Goal: Task Accomplishment & Management: Manage account settings

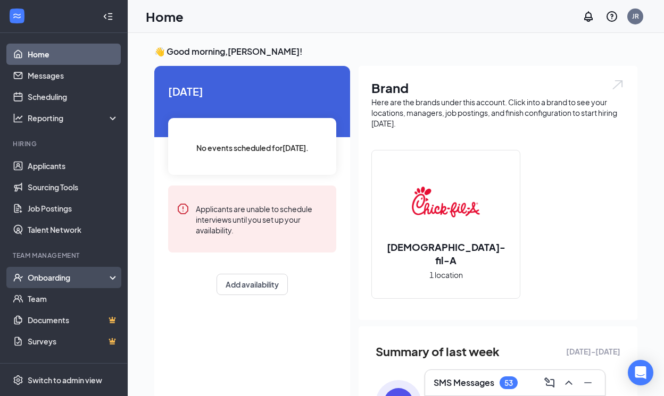
click at [52, 280] on div "Onboarding" at bounding box center [69, 277] width 82 height 11
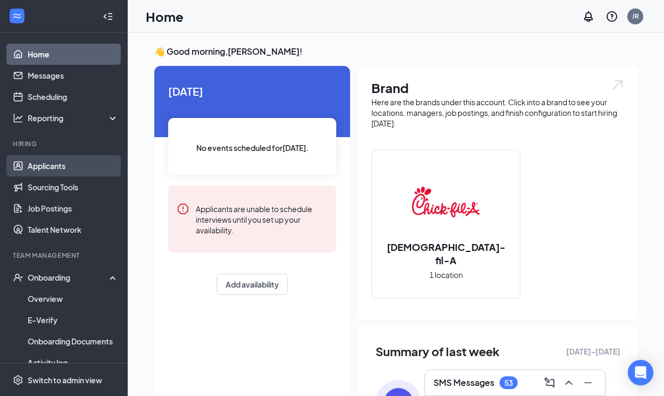
click at [51, 164] on link "Applicants" at bounding box center [73, 165] width 91 height 21
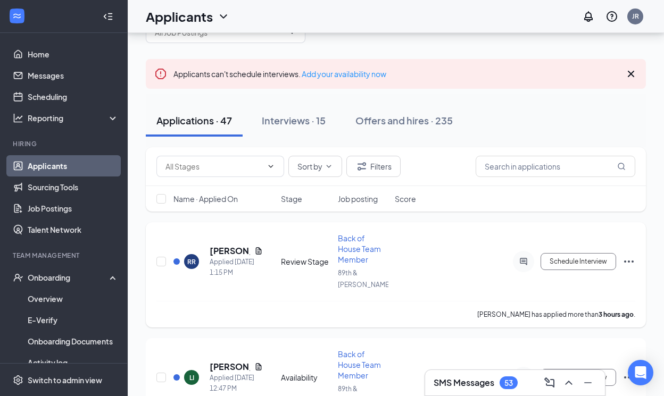
scroll to position [42, 0]
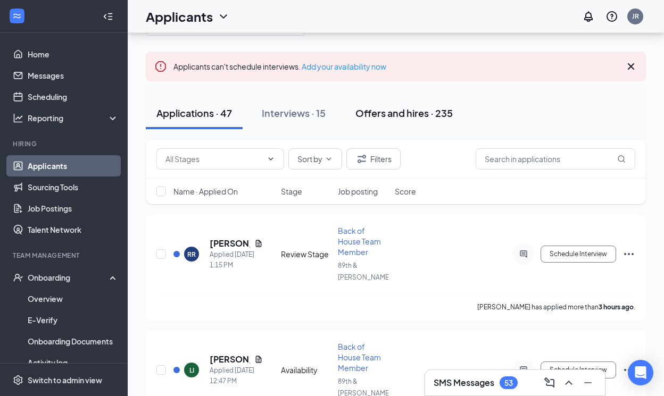
click at [430, 112] on div "Offers and hires · 235" at bounding box center [403, 112] width 97 height 13
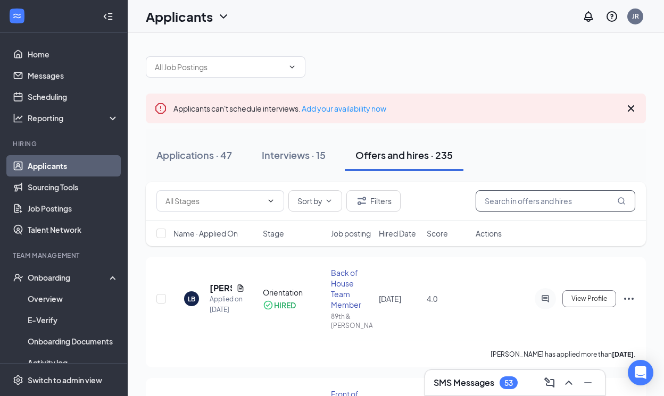
click at [531, 201] on input "text" at bounding box center [556, 201] width 160 height 21
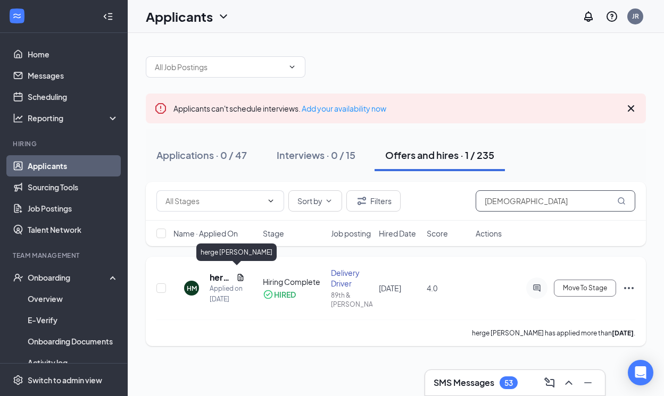
type input "monga"
click at [216, 275] on h5 "herge [PERSON_NAME]" at bounding box center [221, 278] width 22 height 12
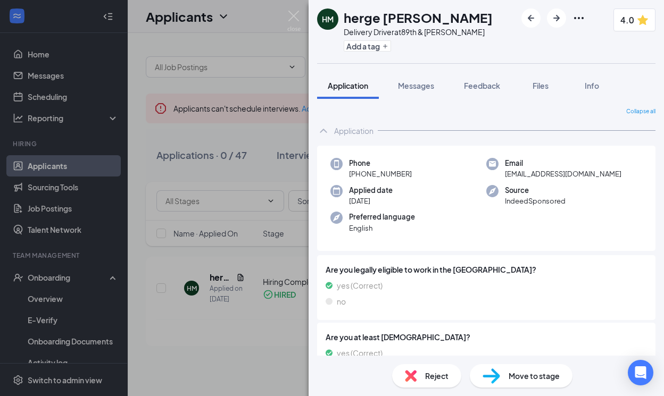
click at [262, 357] on div "HM herge monga Delivery Driver at 89th & Shea Add a tag 4.0 Application Message…" at bounding box center [332, 198] width 664 height 396
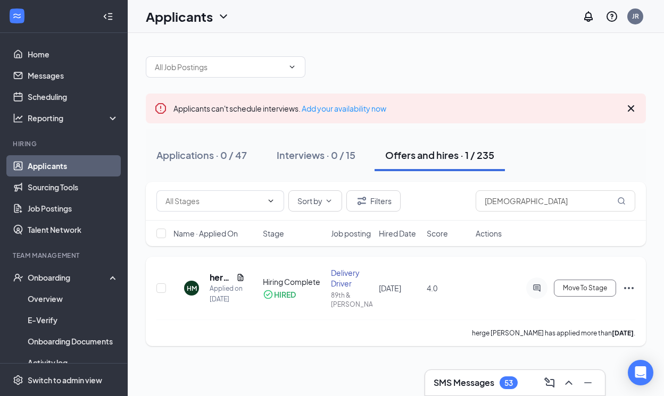
click at [635, 285] on icon "Ellipses" at bounding box center [629, 288] width 13 height 13
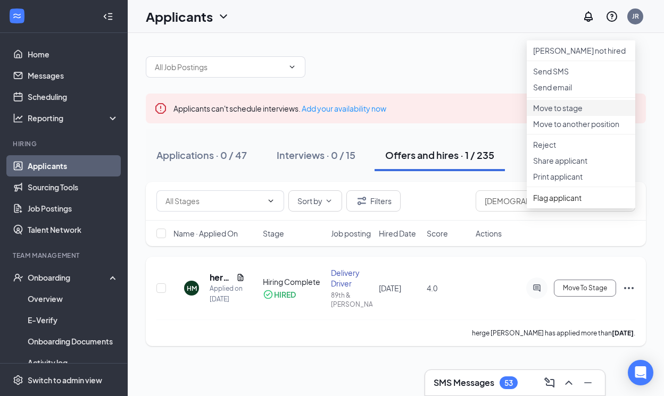
click at [594, 113] on p "Move to stage" at bounding box center [581, 108] width 96 height 11
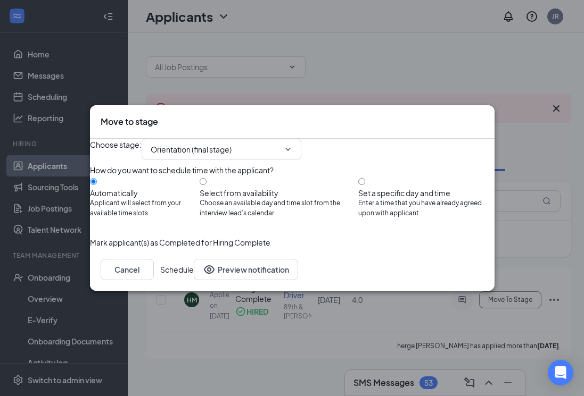
click at [194, 280] on button "Schedule" at bounding box center [177, 269] width 34 height 21
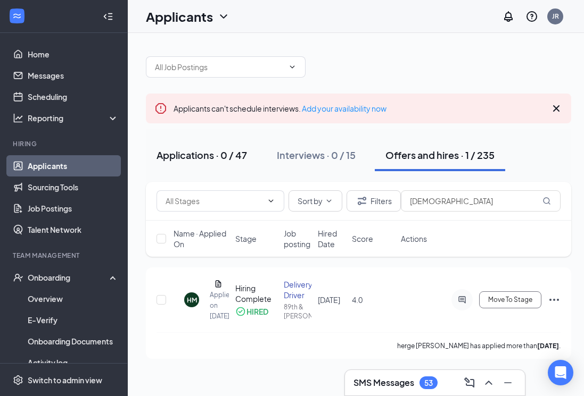
click at [203, 157] on div "Applications · 0 / 47" at bounding box center [201, 154] width 90 height 13
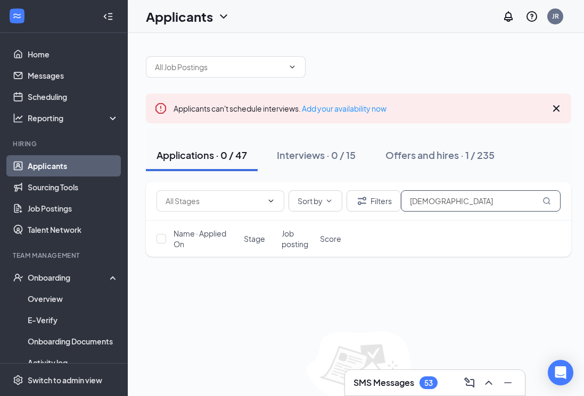
click at [448, 197] on input "monga" at bounding box center [481, 201] width 160 height 21
type input "m"
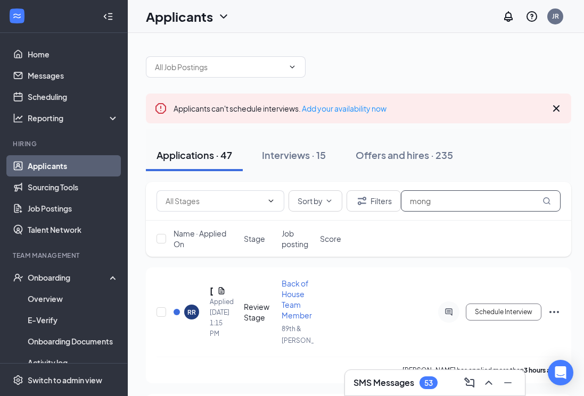
type input "monga"
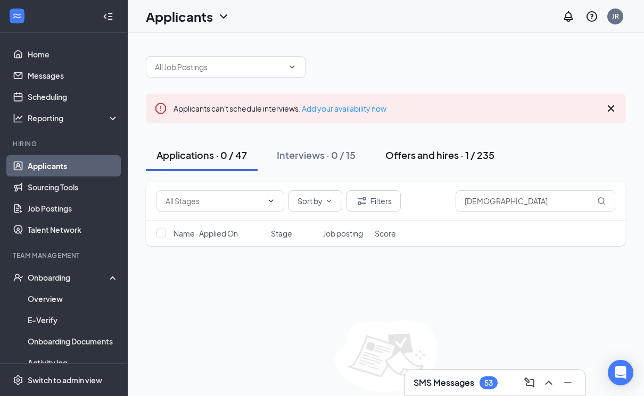
click at [450, 159] on div "Offers and hires · 1 / 235" at bounding box center [439, 154] width 109 height 13
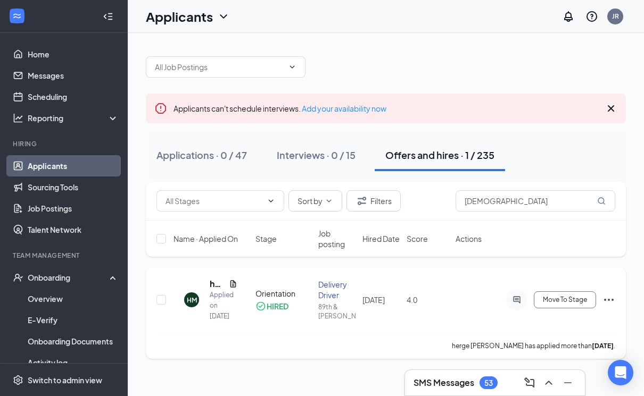
click at [613, 298] on icon "Ellipses" at bounding box center [608, 300] width 13 height 13
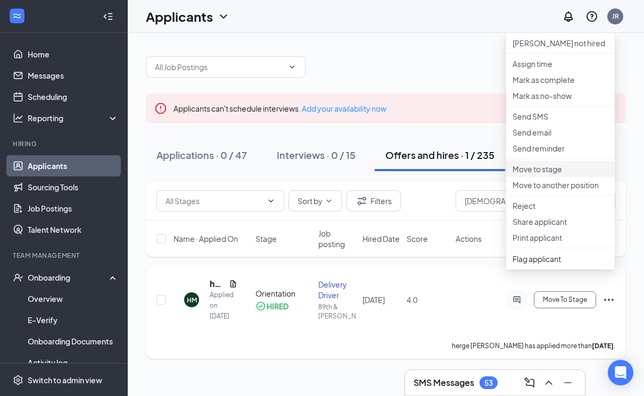
click at [555, 175] on p "Move to stage" at bounding box center [560, 169] width 96 height 11
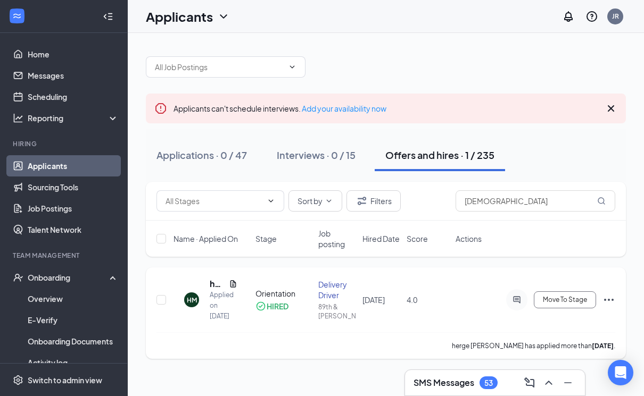
type input "Orientation (current stage)"
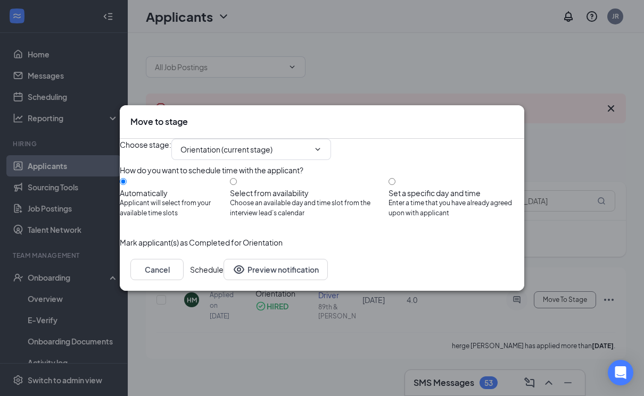
click at [223, 280] on button "Schedule" at bounding box center [207, 269] width 34 height 21
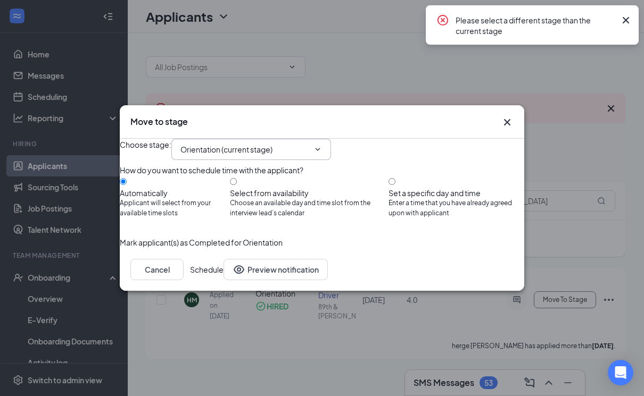
click at [309, 144] on input "Orientation (current stage)" at bounding box center [244, 150] width 129 height 12
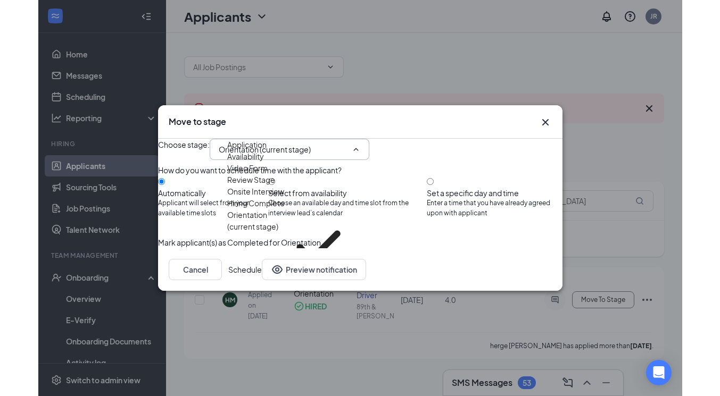
scroll to position [12, 0]
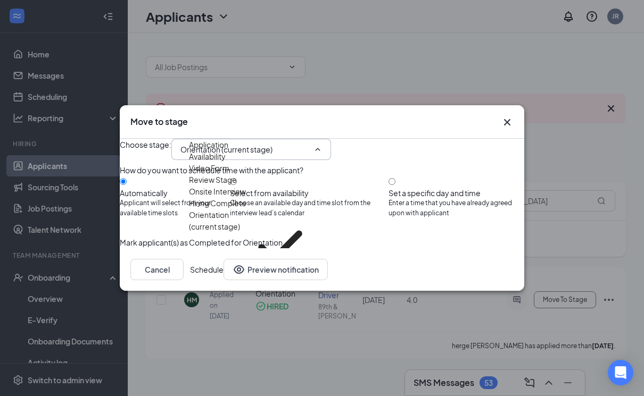
click at [427, 145] on div "Choose stage : Orientation (current stage) Application Availability Video Form …" at bounding box center [322, 149] width 404 height 21
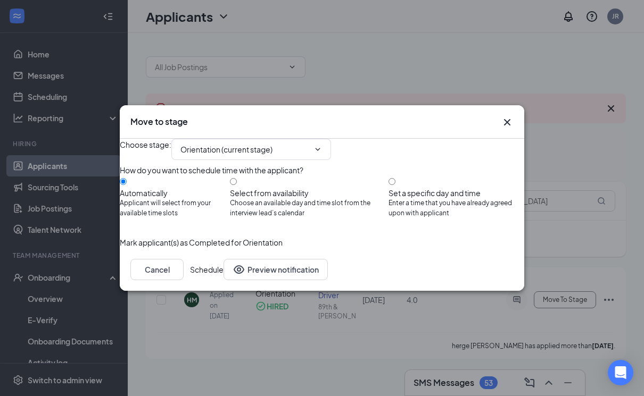
click at [506, 116] on icon "Cross" at bounding box center [507, 122] width 13 height 13
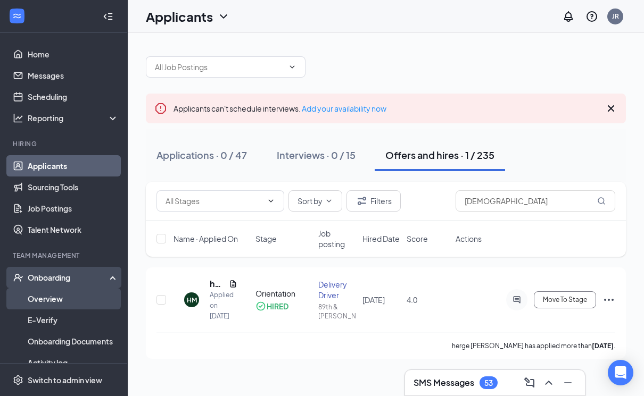
click at [43, 301] on link "Overview" at bounding box center [73, 298] width 91 height 21
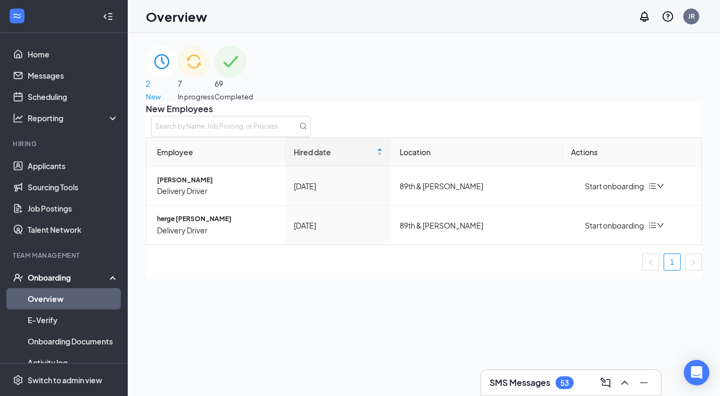
click at [253, 63] on div "69 Completed" at bounding box center [233, 74] width 39 height 56
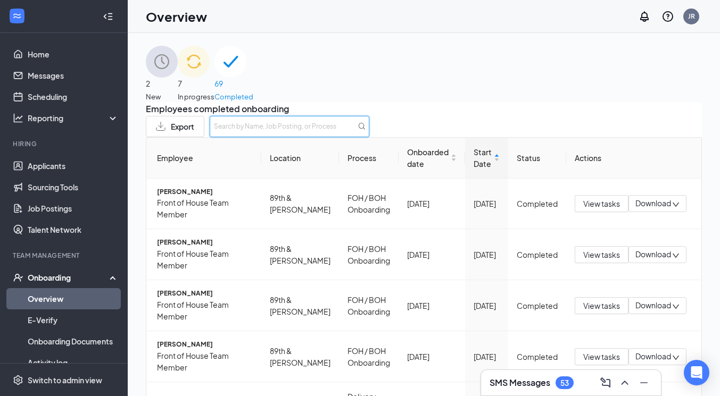
click at [369, 136] on input "text" at bounding box center [290, 126] width 160 height 21
type input "monga"
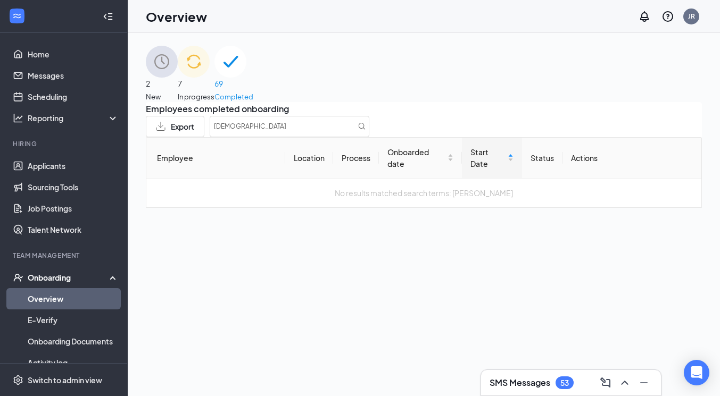
click at [214, 92] on span "In progress" at bounding box center [196, 97] width 37 height 11
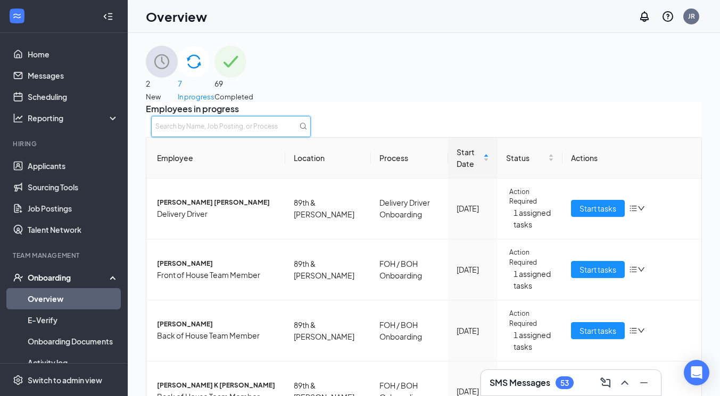
click at [311, 129] on input "text" at bounding box center [231, 126] width 160 height 21
type input "monga"
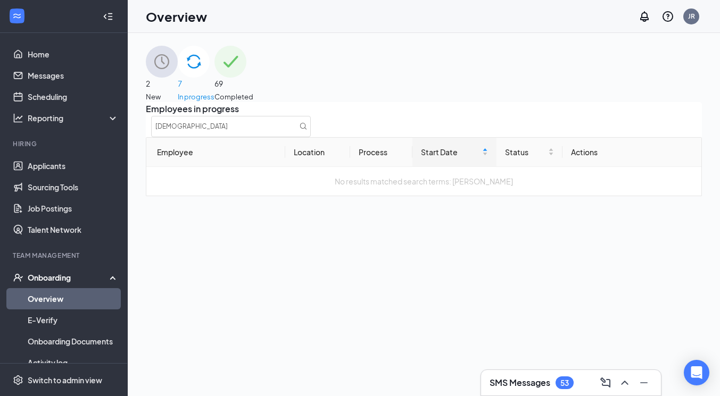
click at [178, 89] on span "2" at bounding box center [162, 84] width 32 height 12
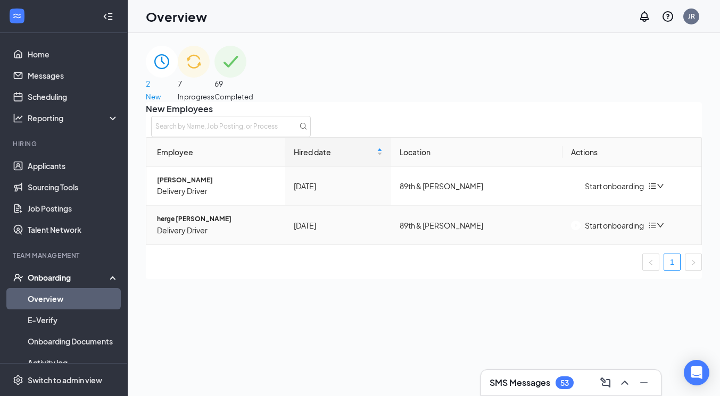
click at [620, 231] on div "Start onboarding" at bounding box center [607, 226] width 73 height 12
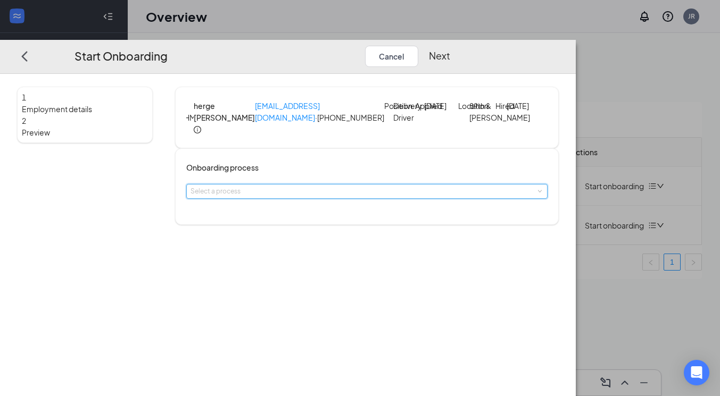
click at [537, 194] on span at bounding box center [539, 191] width 5 height 5
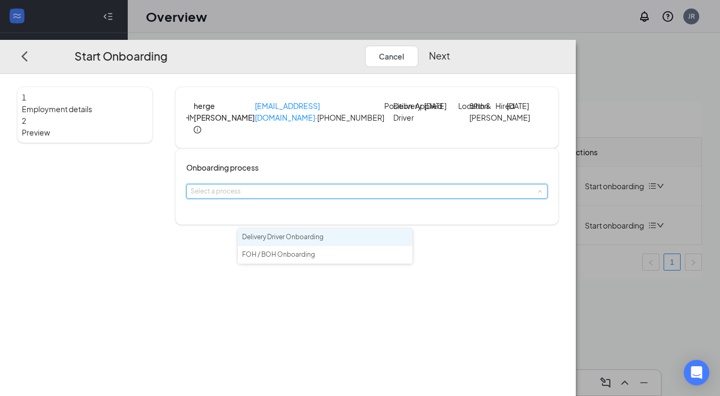
click at [322, 237] on span "Delivery Driver Onboarding" at bounding box center [282, 237] width 81 height 8
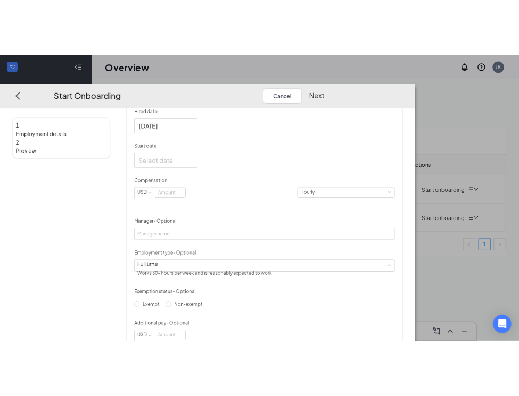
scroll to position [194, 0]
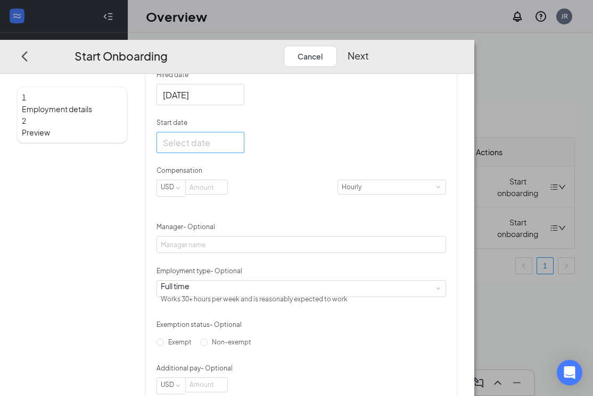
click at [238, 149] on div at bounding box center [200, 142] width 75 height 13
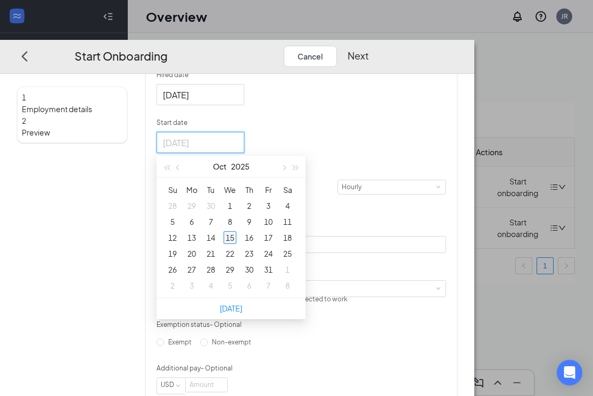
type input "Oct 15, 2025"
click at [236, 244] on div "15" at bounding box center [229, 237] width 13 height 13
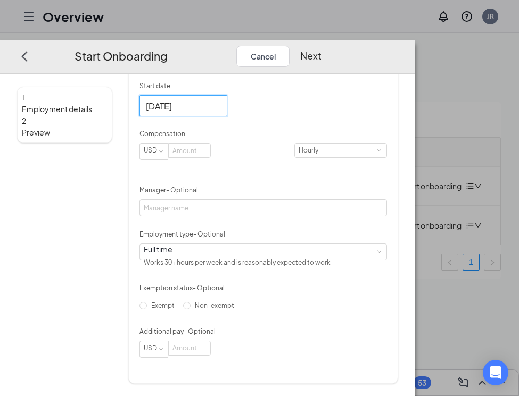
scroll to position [283, 0]
click at [210, 158] on input at bounding box center [190, 151] width 42 height 14
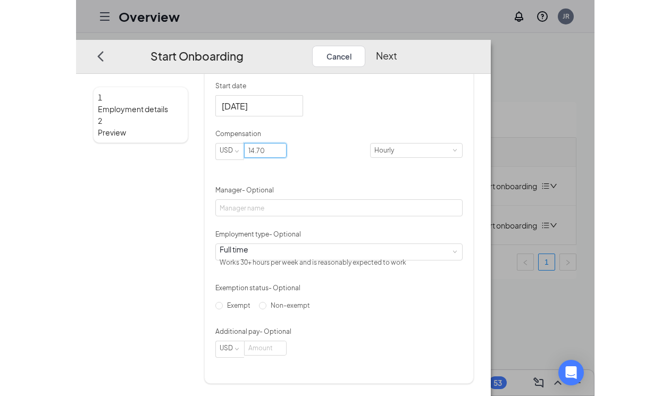
scroll to position [278, 0]
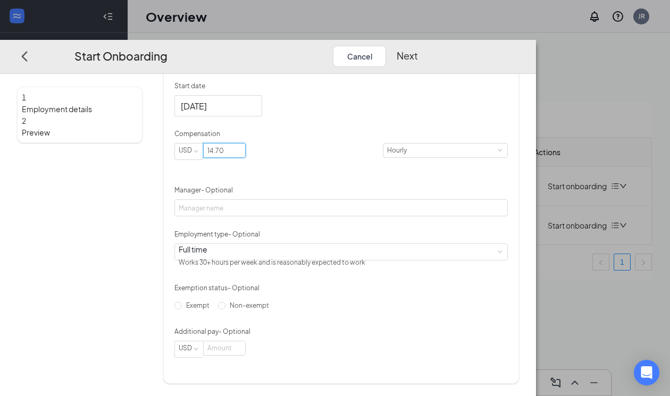
click at [418, 45] on button "Next" at bounding box center [407, 55] width 21 height 21
type input "14.7"
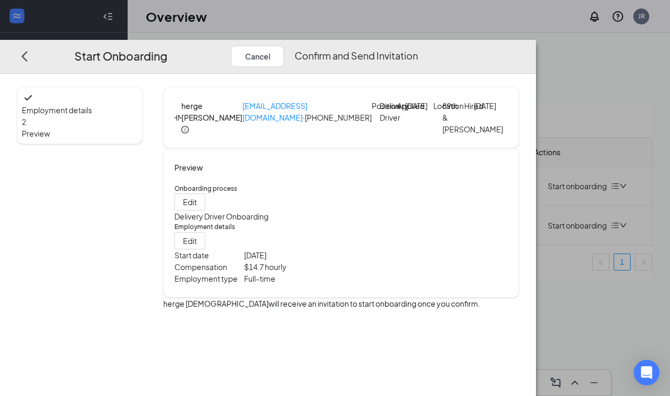
scroll to position [0, 0]
click at [418, 45] on button "Confirm and Send Invitation" at bounding box center [356, 55] width 123 height 21
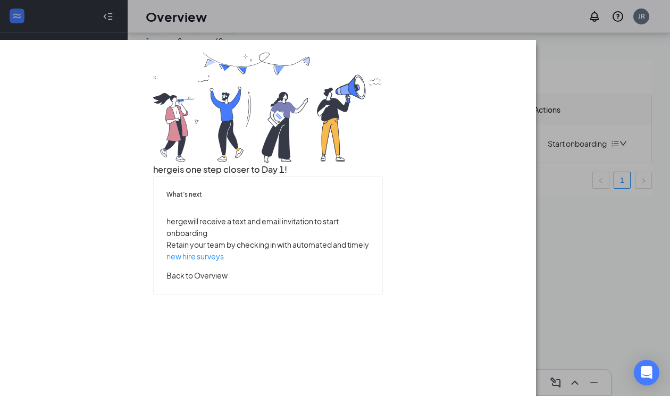
scroll to position [43, 0]
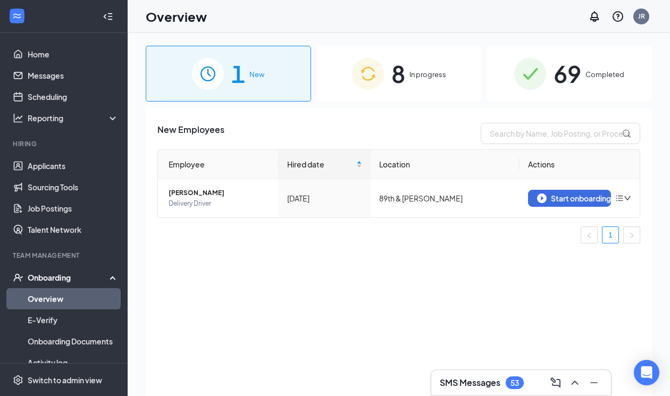
click at [587, 67] on div "69 Completed" at bounding box center [569, 74] width 165 height 56
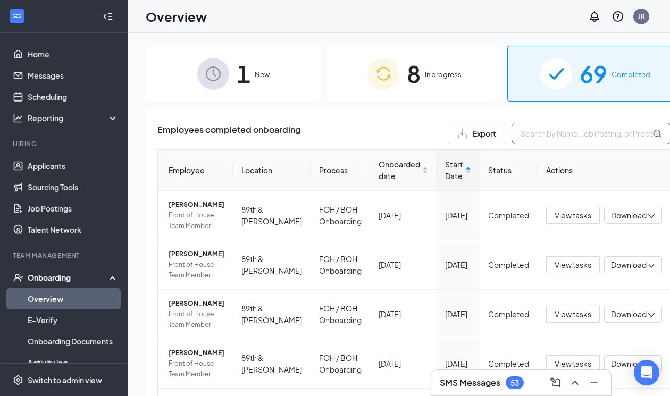
click at [533, 132] on input "text" at bounding box center [592, 133] width 160 height 21
type input "[DEMOGRAPHIC_DATA]"
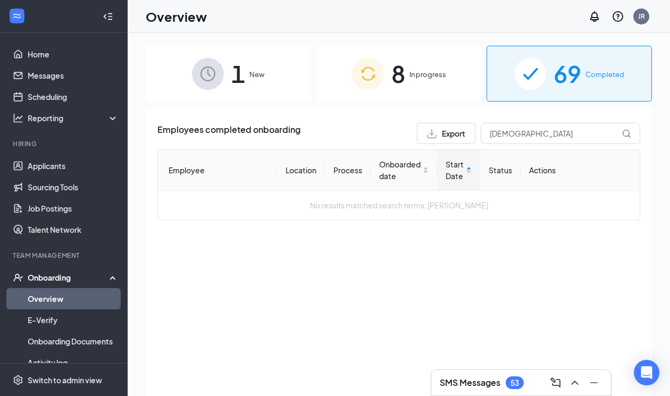
click at [410, 69] on span "In progress" at bounding box center [428, 74] width 37 height 11
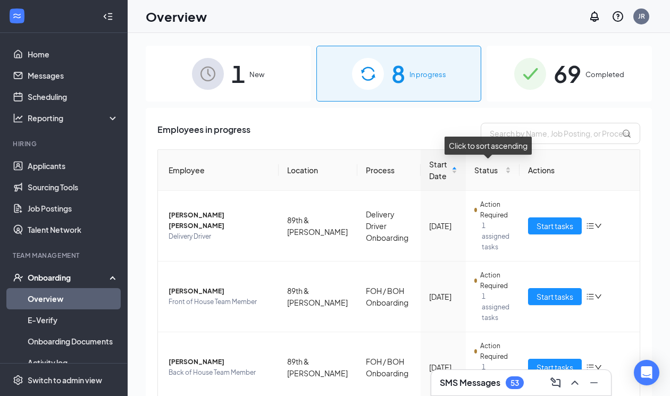
click at [532, 140] on div "Click to sort ascending" at bounding box center [488, 146] width 87 height 18
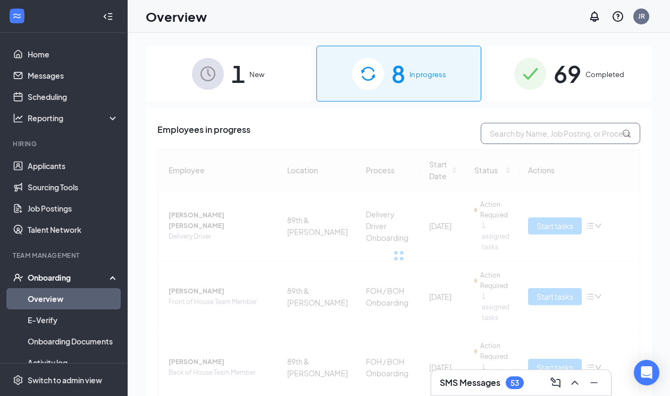
click at [550, 135] on input "text" at bounding box center [561, 133] width 160 height 21
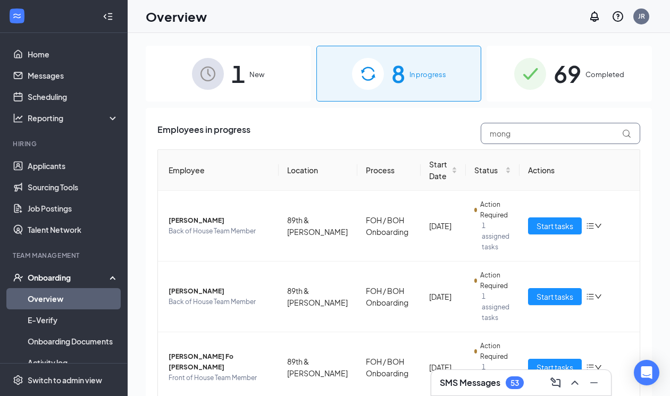
type input "monga"
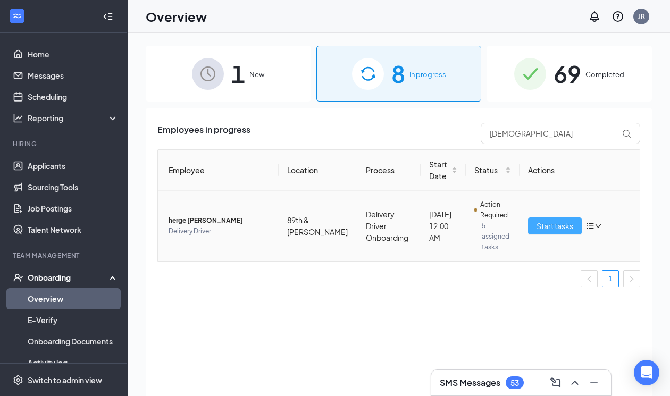
click at [560, 220] on span "Start tasks" at bounding box center [555, 226] width 37 height 12
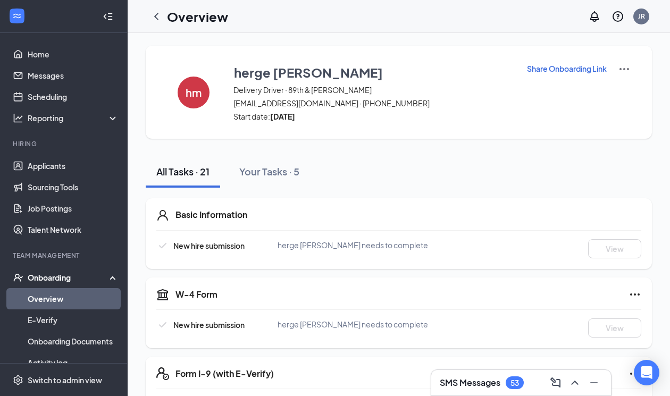
click at [625, 68] on img at bounding box center [624, 69] width 13 height 13
click at [530, 126] on div "hm herge monga Delivery Driver · 89th & Shea hergemonga99@gmail.com · (206) 771…" at bounding box center [399, 92] width 507 height 93
click at [559, 66] on p "Share Onboarding Link" at bounding box center [567, 68] width 80 height 11
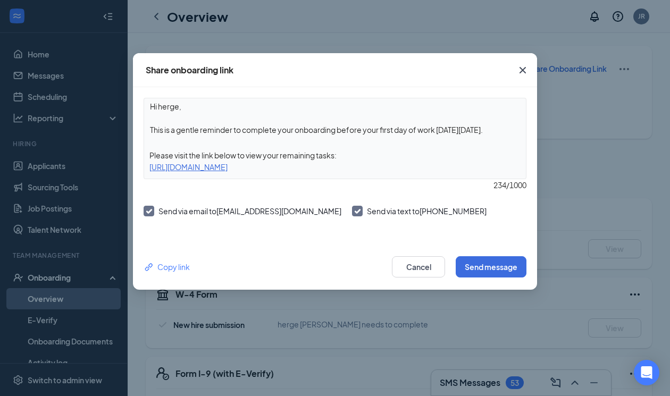
click at [255, 171] on div "https://www.workstream.us/j/onboarding/f2d2c67a/employee?locale=en" at bounding box center [335, 167] width 382 height 12
click at [266, 167] on div "https://www.workstream.us/j/onboarding/f2d2c67a/employee?locale=en" at bounding box center [335, 167] width 382 height 12
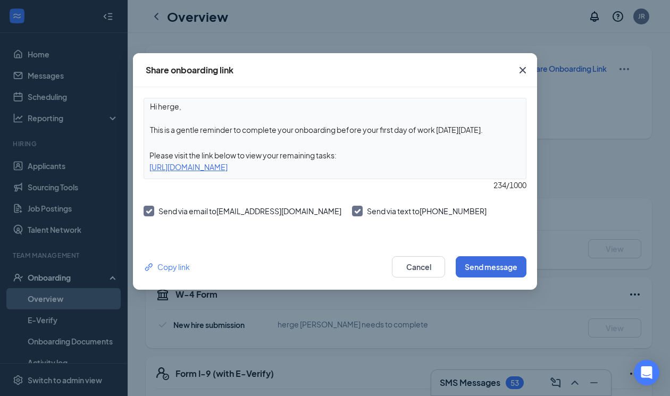
click at [266, 167] on div "https://www.workstream.us/j/onboarding/f2d2c67a/employee?locale=en" at bounding box center [335, 167] width 382 height 12
click at [161, 265] on div "Copy link" at bounding box center [167, 267] width 46 height 12
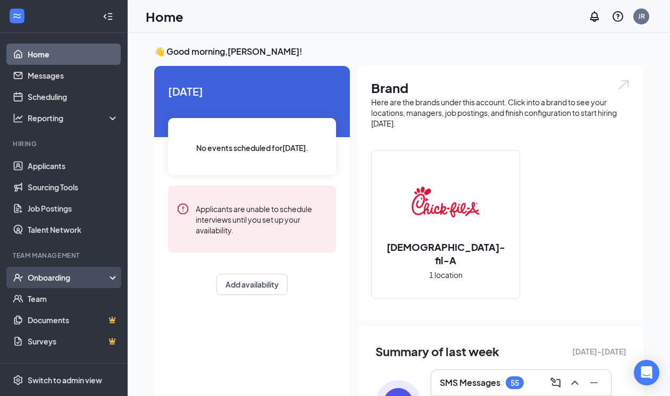
click at [49, 274] on div "Onboarding" at bounding box center [69, 277] width 82 height 11
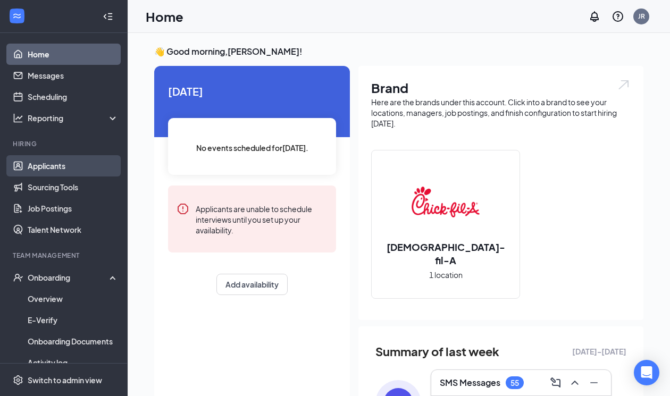
click at [53, 166] on link "Applicants" at bounding box center [73, 165] width 91 height 21
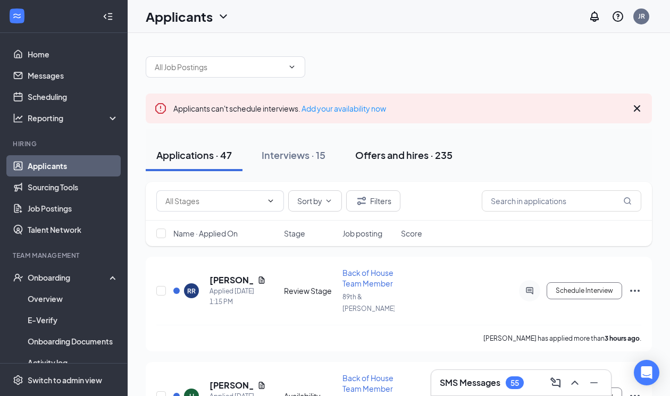
click at [401, 152] on div "Offers and hires · 235" at bounding box center [403, 154] width 97 height 13
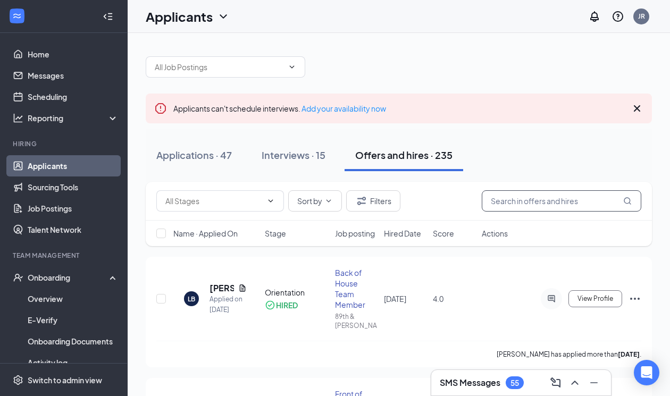
click at [516, 207] on input "text" at bounding box center [562, 201] width 160 height 21
type input "mongo"
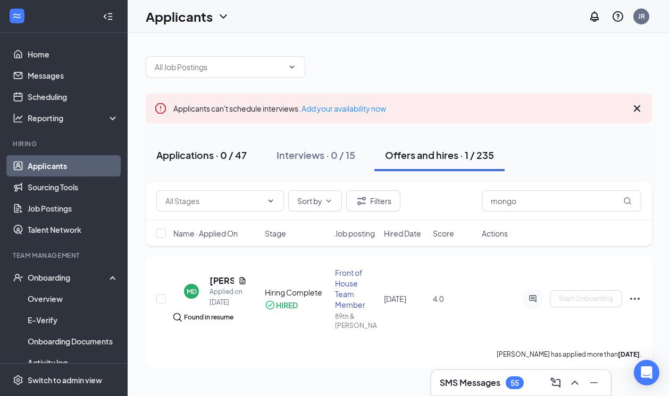
click at [203, 155] on div "Applications · 0 / 47" at bounding box center [201, 154] width 90 height 13
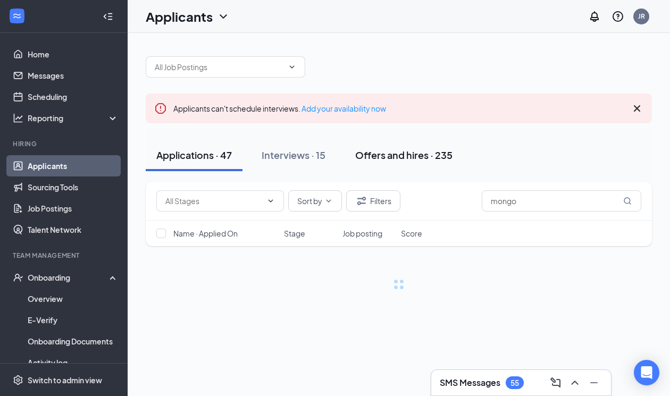
click at [421, 158] on div "Offers and hires · 235" at bounding box center [403, 154] width 97 height 13
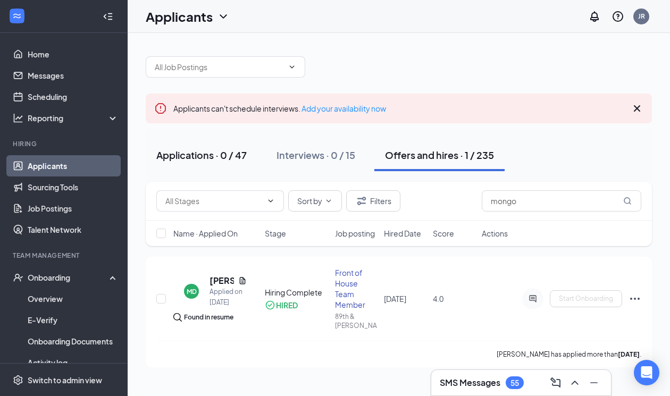
click at [219, 153] on div "Applications · 0 / 47" at bounding box center [201, 154] width 90 height 13
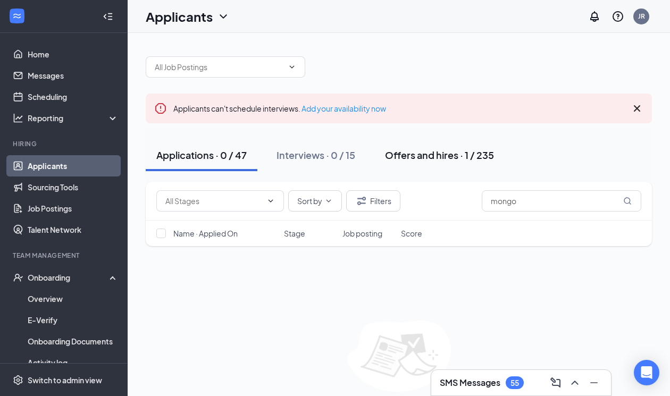
click at [459, 156] on div "Offers and hires · 1 / 235" at bounding box center [439, 154] width 109 height 13
